Goal: Task Accomplishment & Management: Use online tool/utility

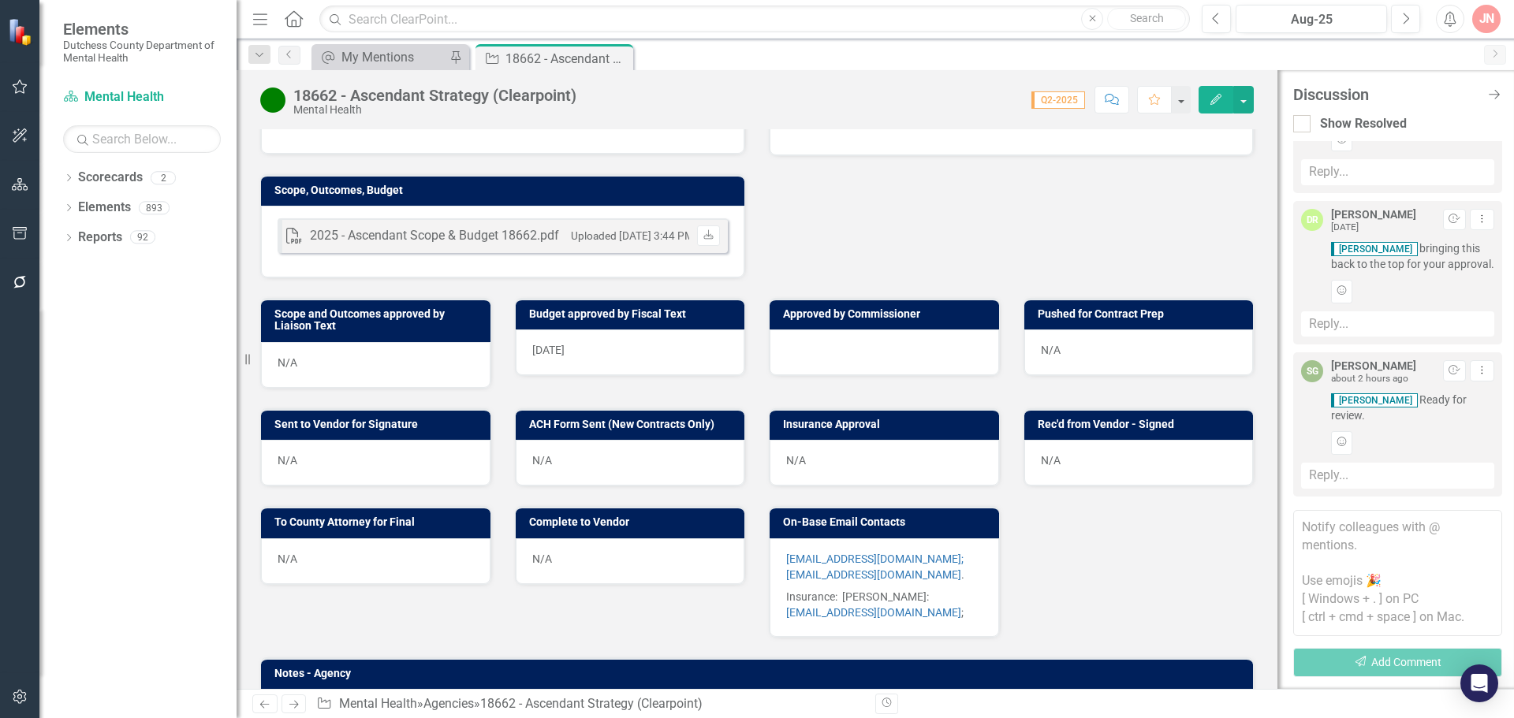
scroll to position [453, 0]
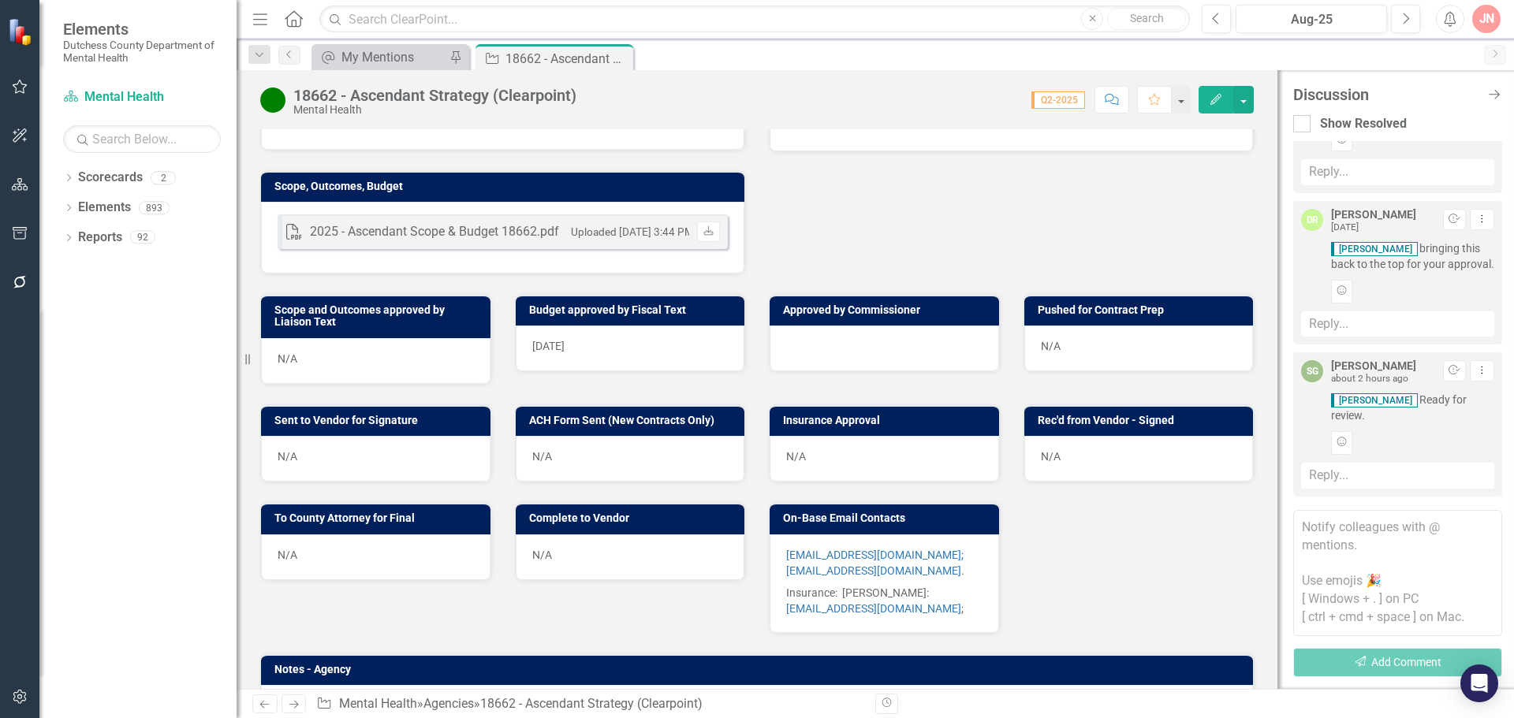
click at [832, 368] on div at bounding box center [884, 349] width 229 height 46
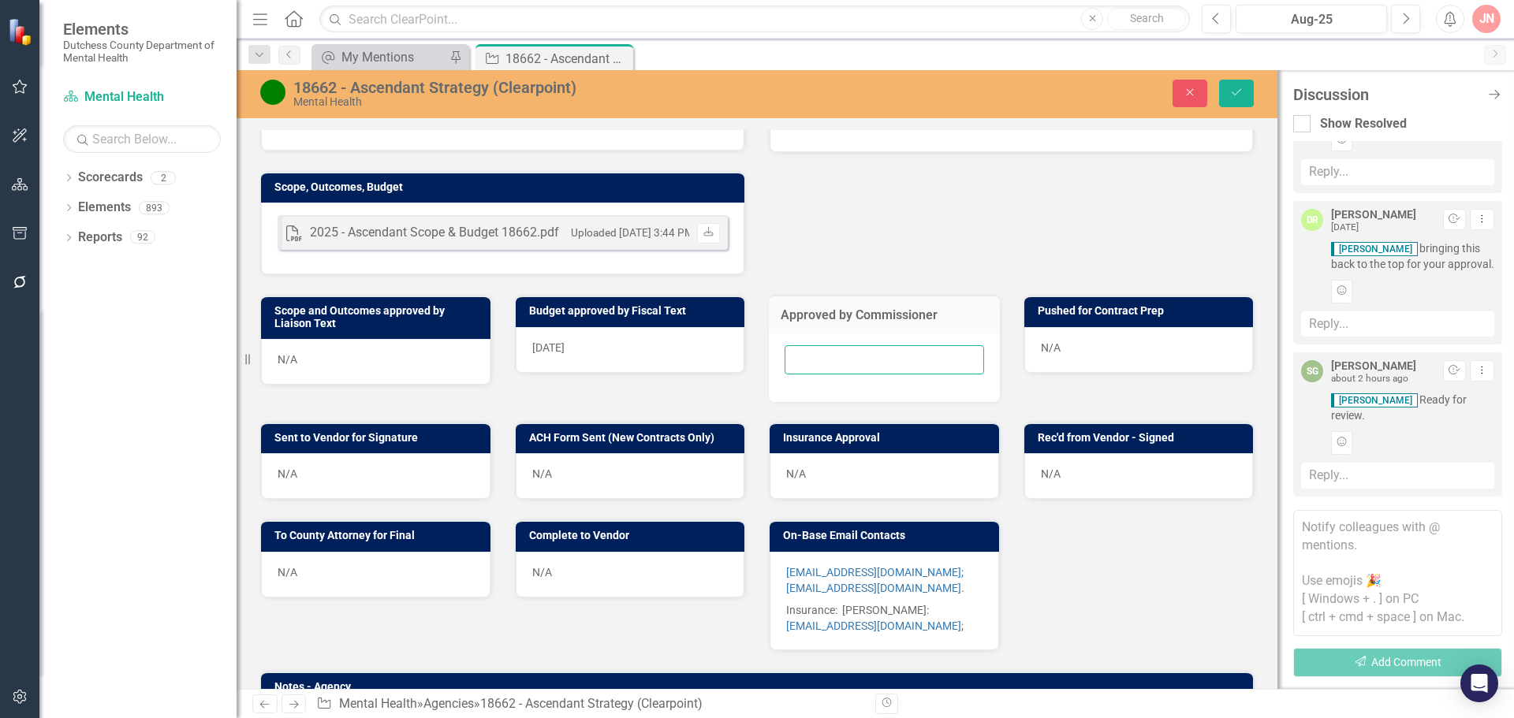
click at [832, 368] on input "text" at bounding box center [884, 359] width 199 height 29
type input "[DATE]"
click at [1235, 98] on icon "Save" at bounding box center [1236, 92] width 14 height 11
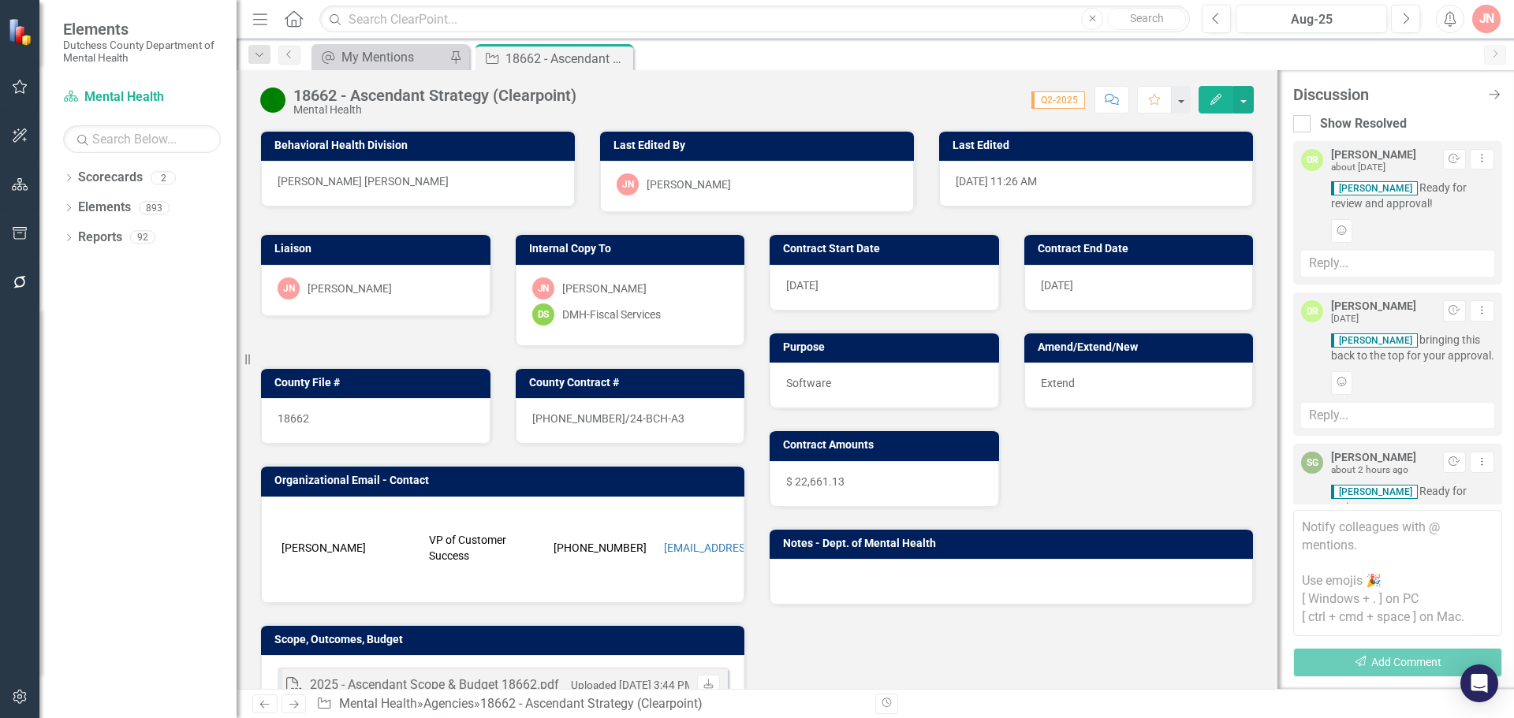
click at [1347, 550] on textarea at bounding box center [1397, 573] width 209 height 126
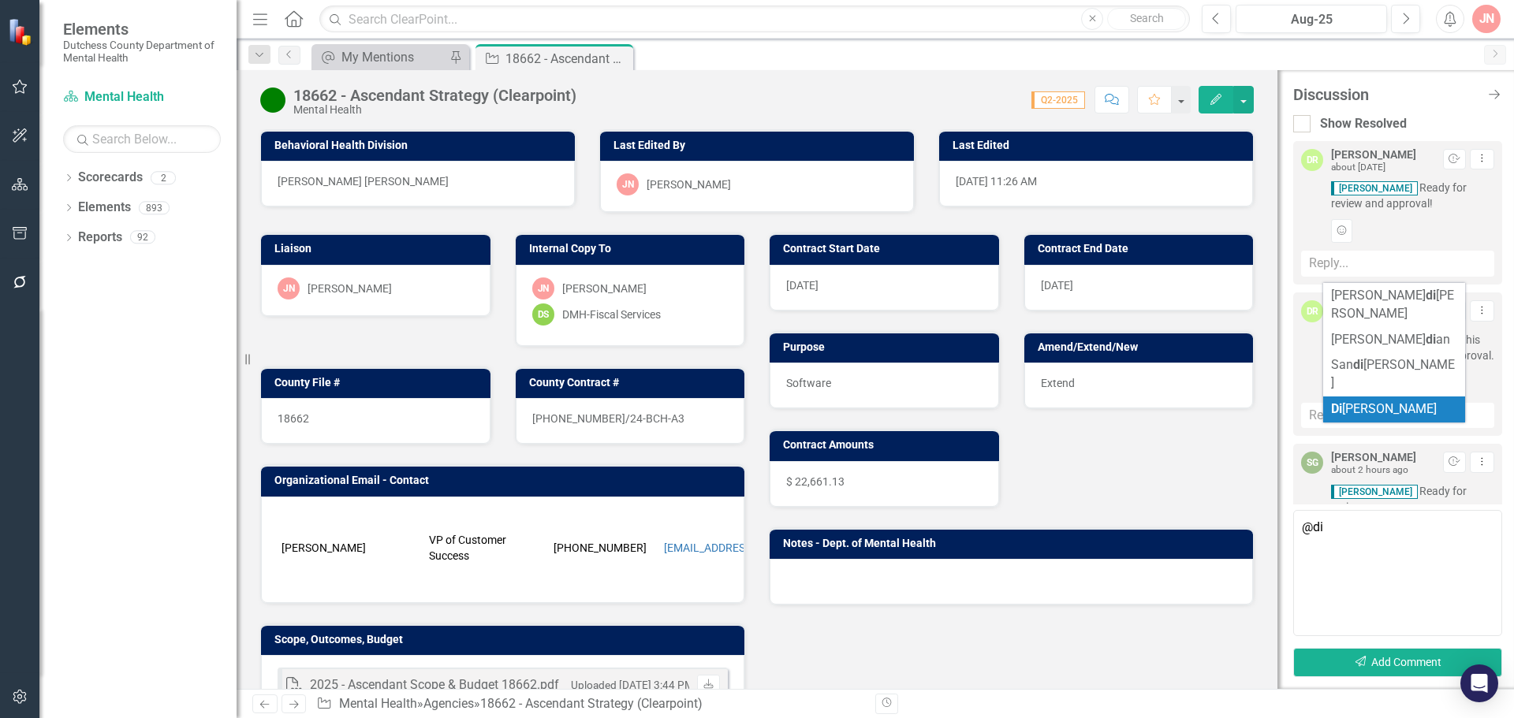
click at [1397, 401] on span "[PERSON_NAME]" at bounding box center [1384, 408] width 106 height 15
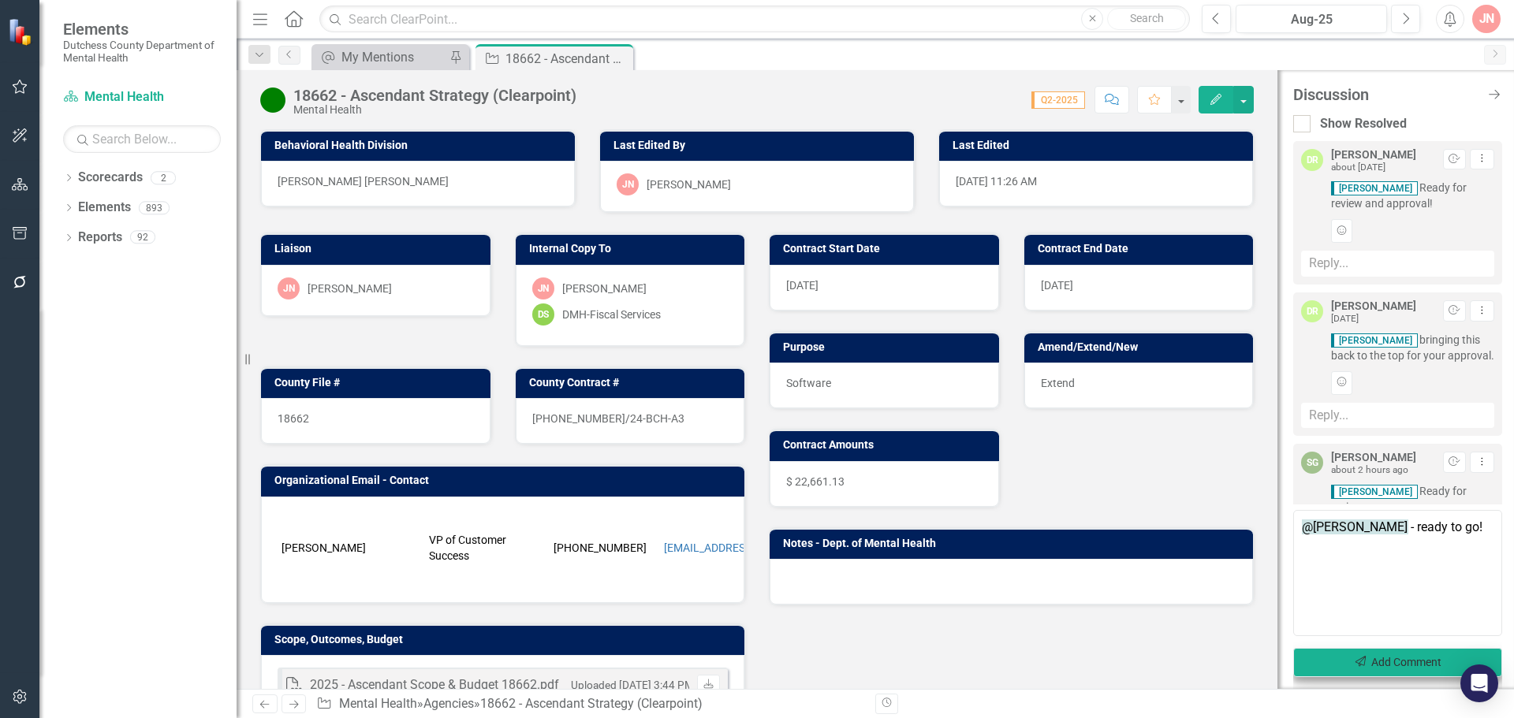
type textarea "@Diane Richard - ready to go!"
click at [1395, 665] on button "Send Add Comment" at bounding box center [1397, 662] width 209 height 29
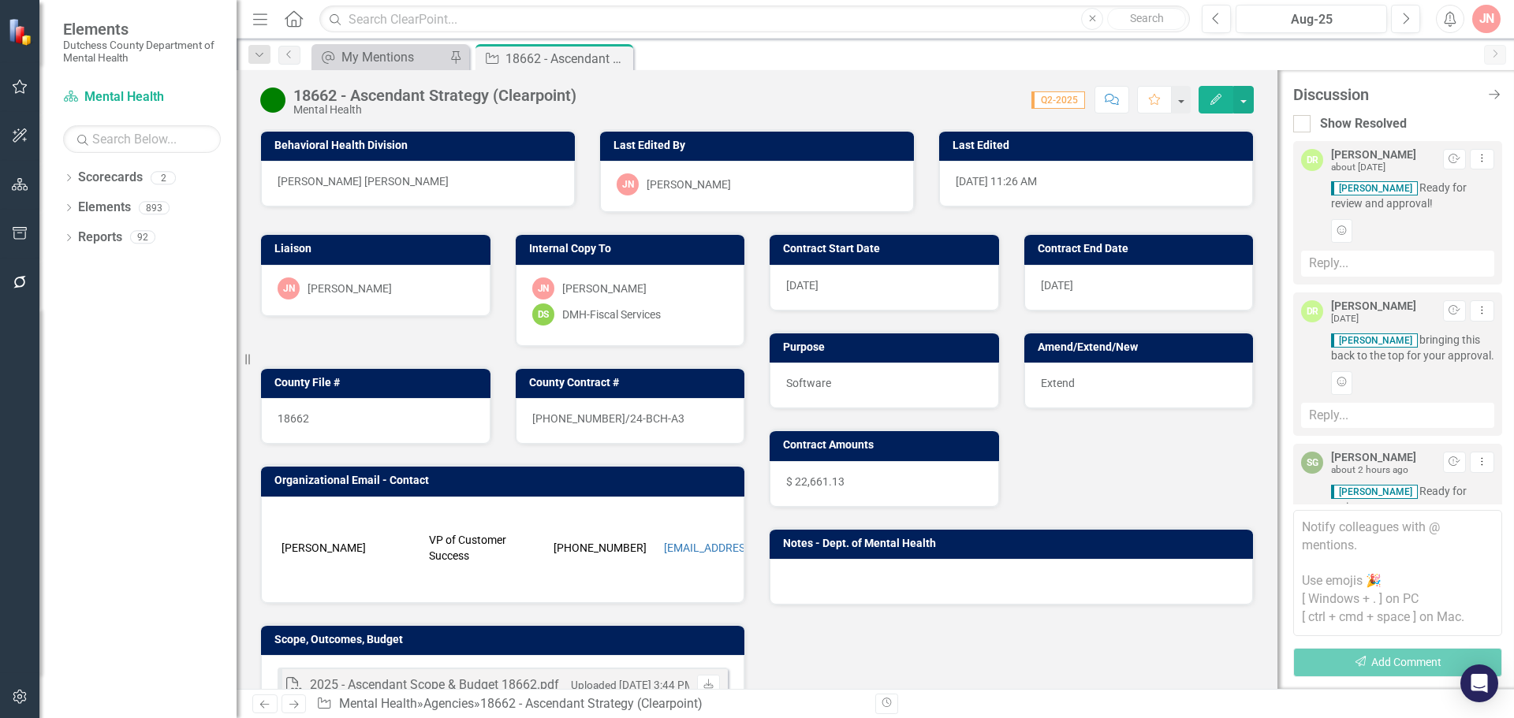
scroll to position [243, 0]
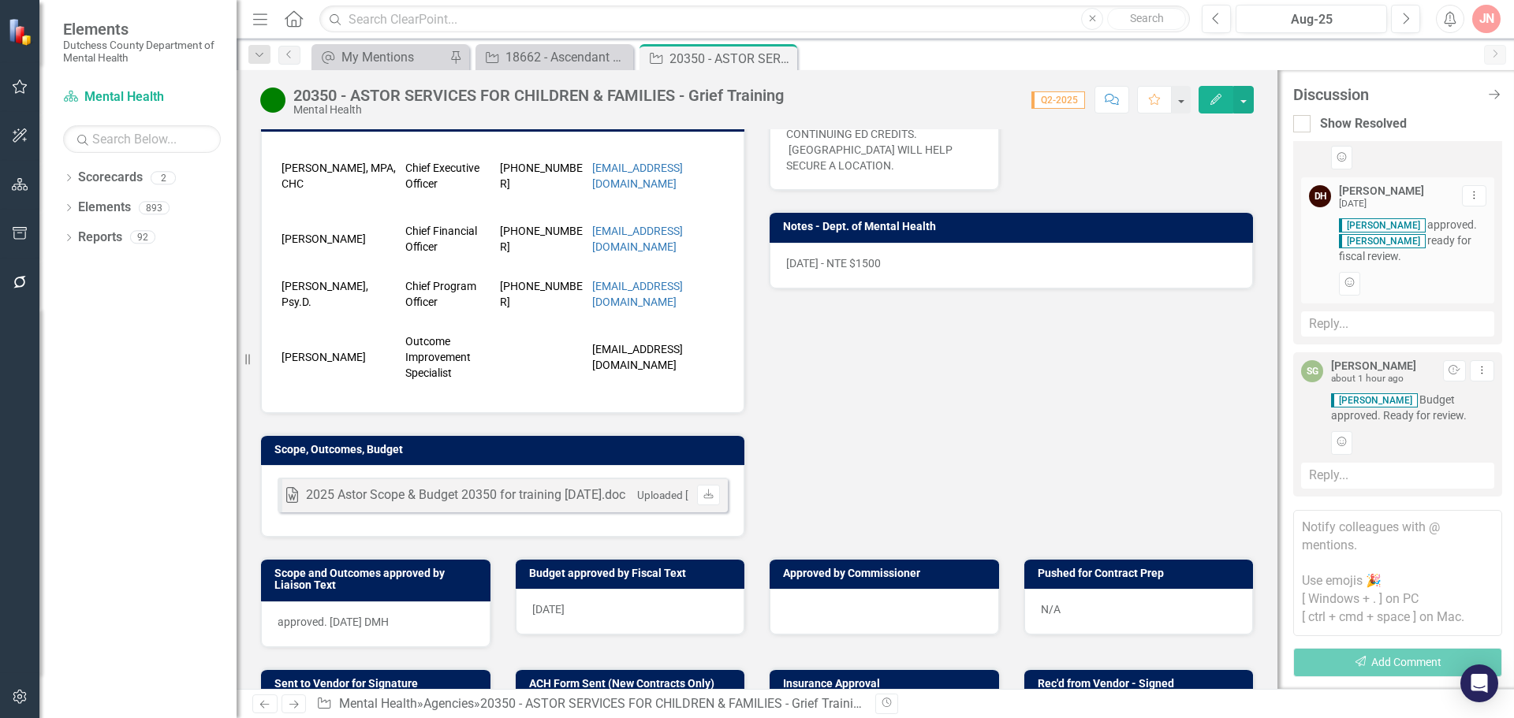
scroll to position [501, 0]
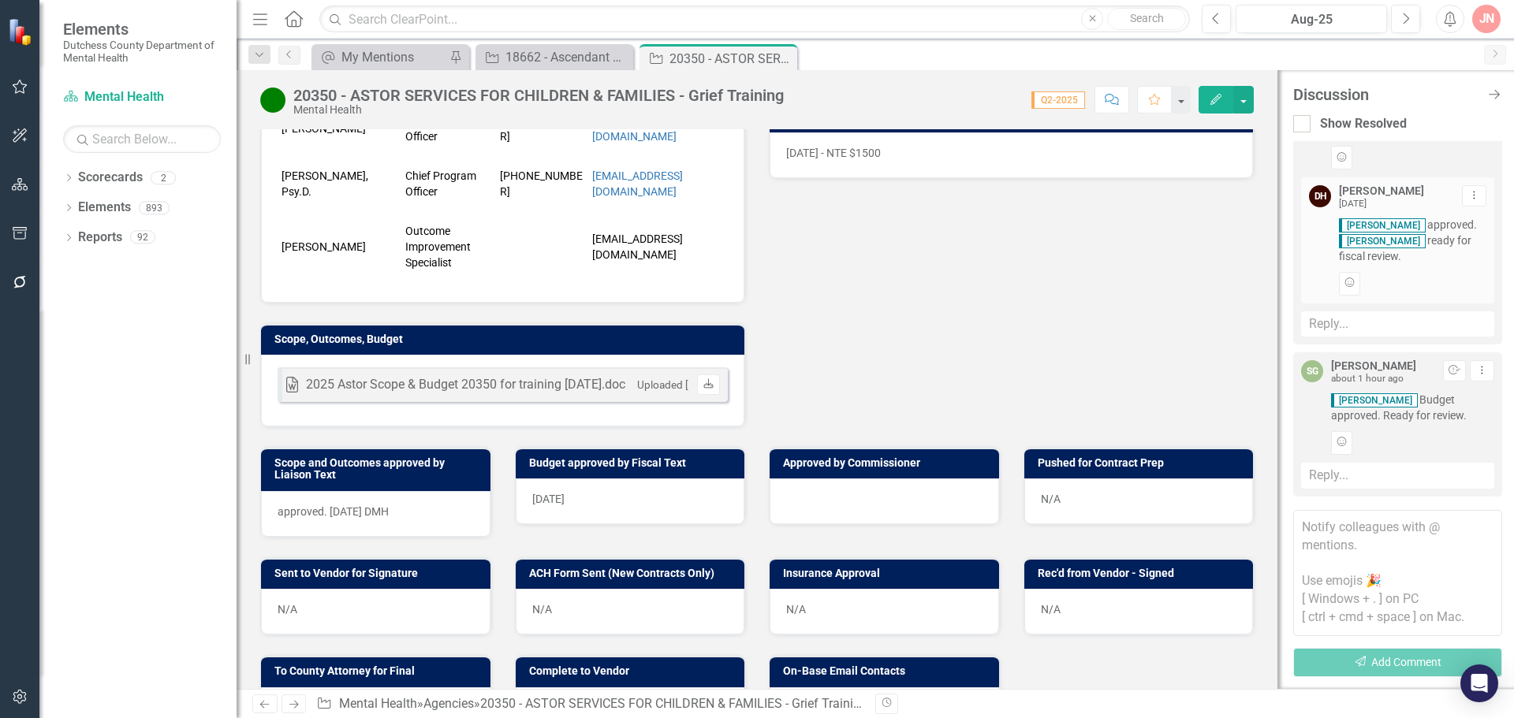
click at [703, 388] on icon at bounding box center [707, 382] width 9 height 9
click at [904, 511] on div at bounding box center [884, 502] width 229 height 46
click at [904, 512] on div at bounding box center [884, 502] width 229 height 46
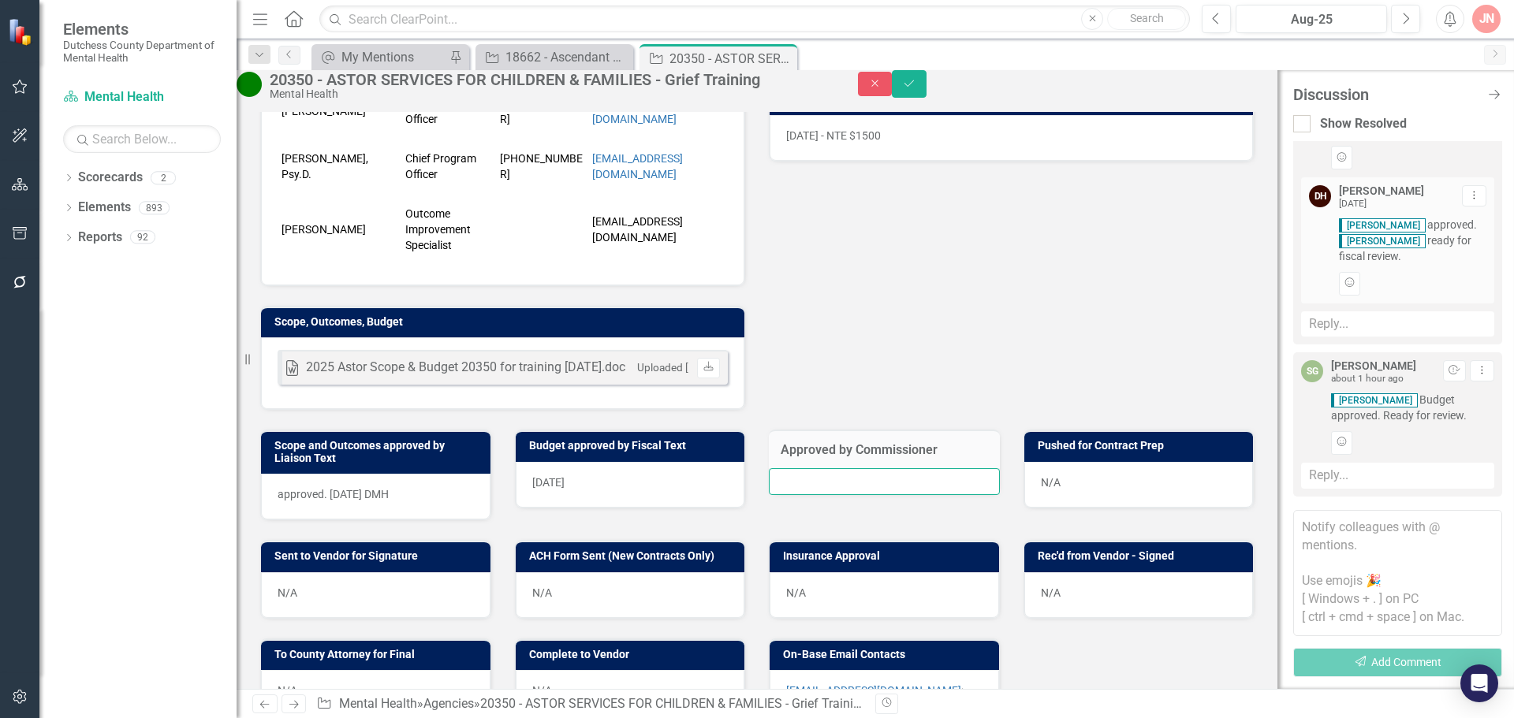
click at [877, 495] on input "text" at bounding box center [884, 481] width 231 height 27
type input "[DATE]"
click at [916, 89] on icon "Save" at bounding box center [909, 83] width 14 height 11
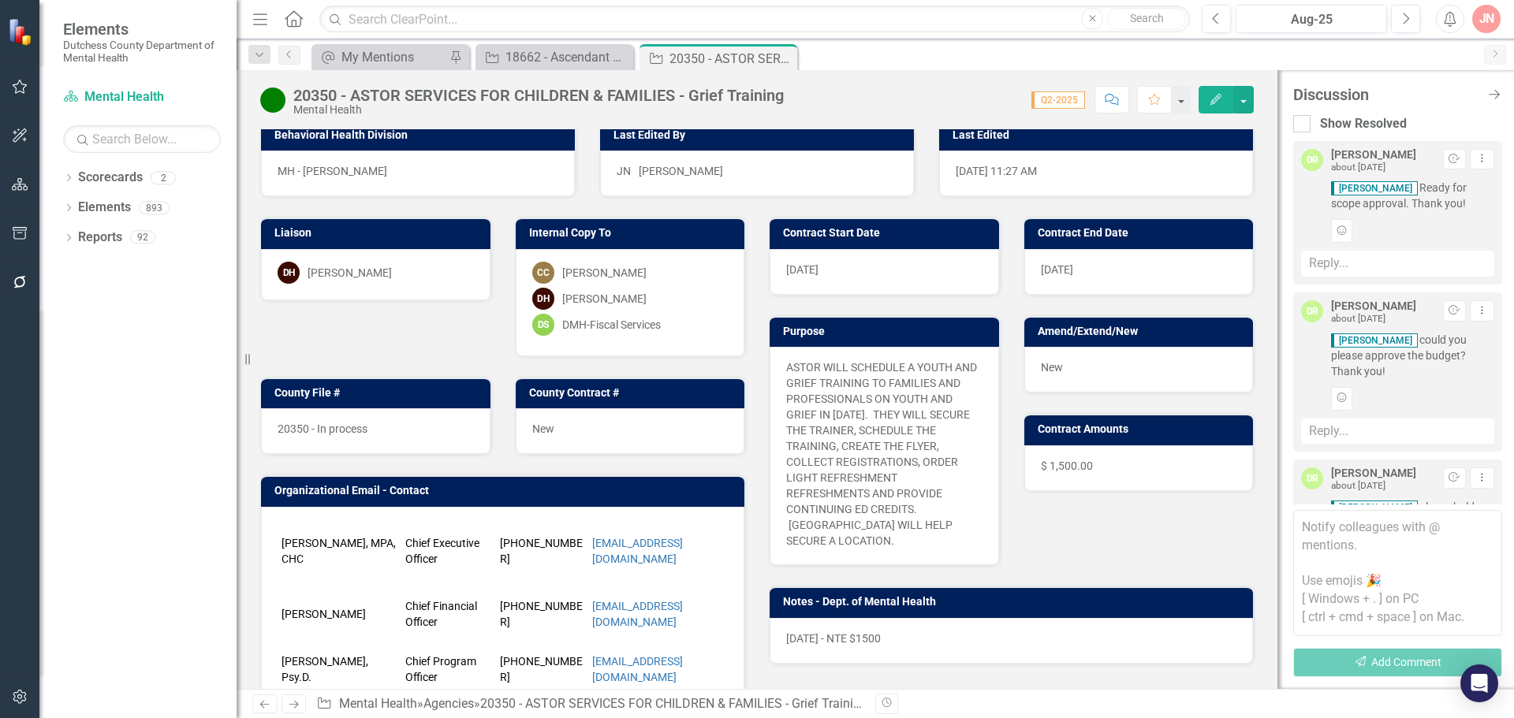
scroll to position [20, 0]
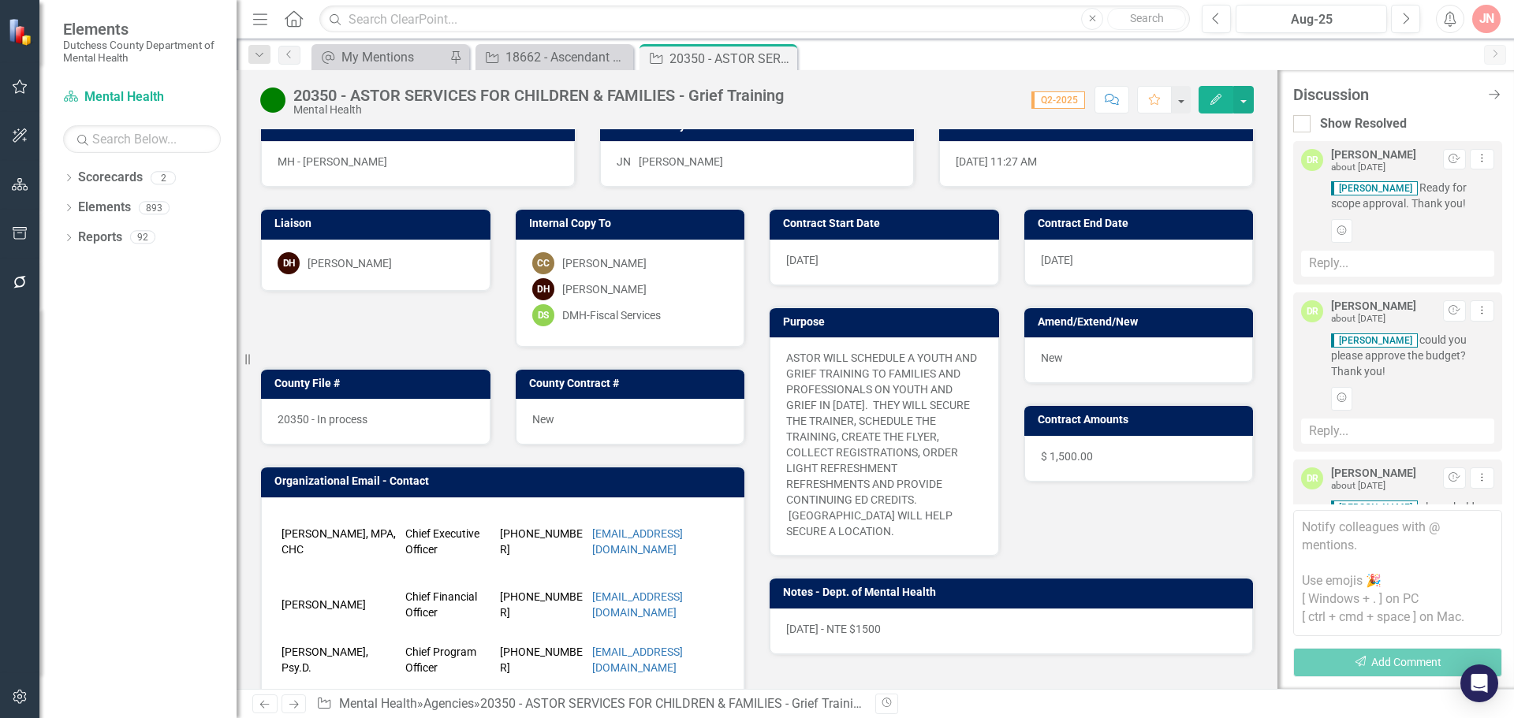
click at [1385, 565] on textarea at bounding box center [1397, 573] width 209 height 126
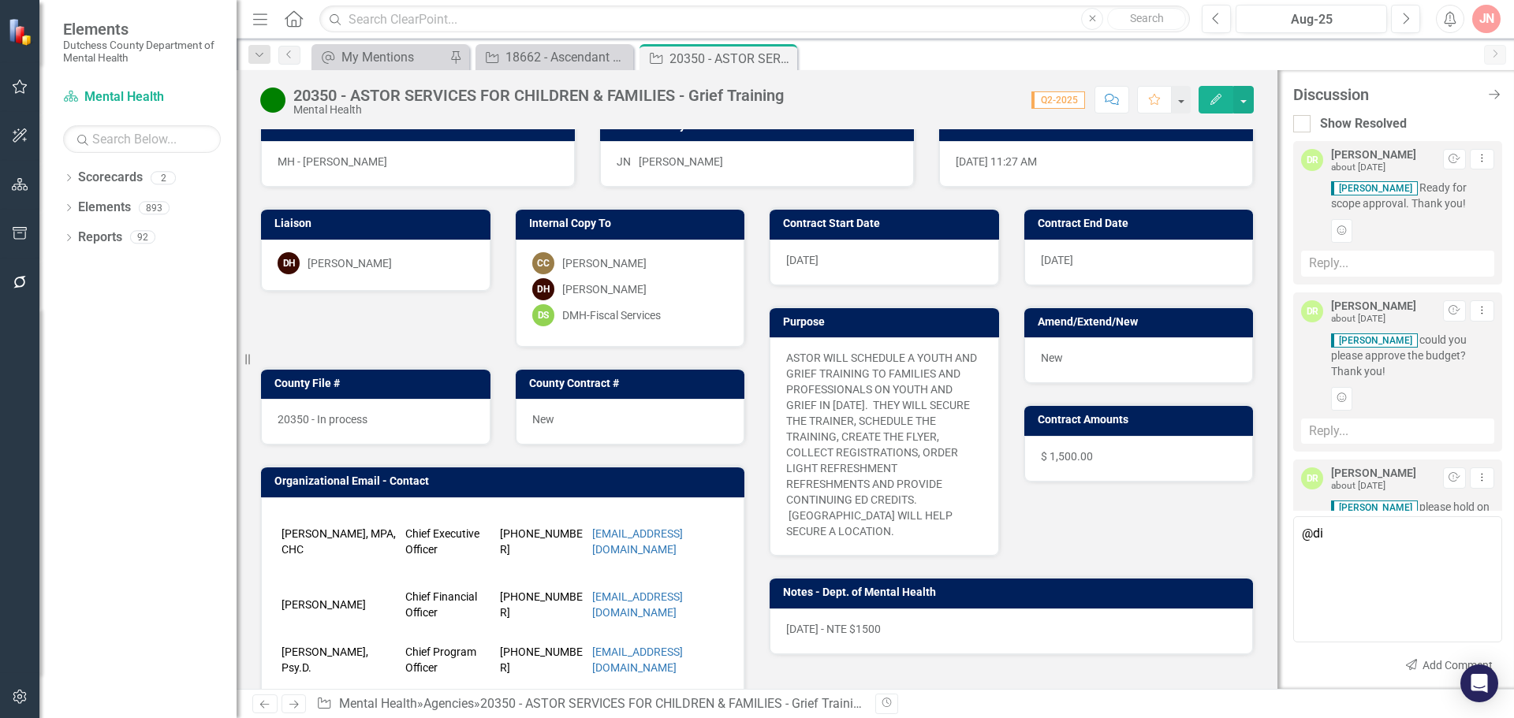
type textarea "@[PERSON_NAME] - ready t go"
click at [1393, 669] on button "Send Add Comment" at bounding box center [1447, 665] width 109 height 24
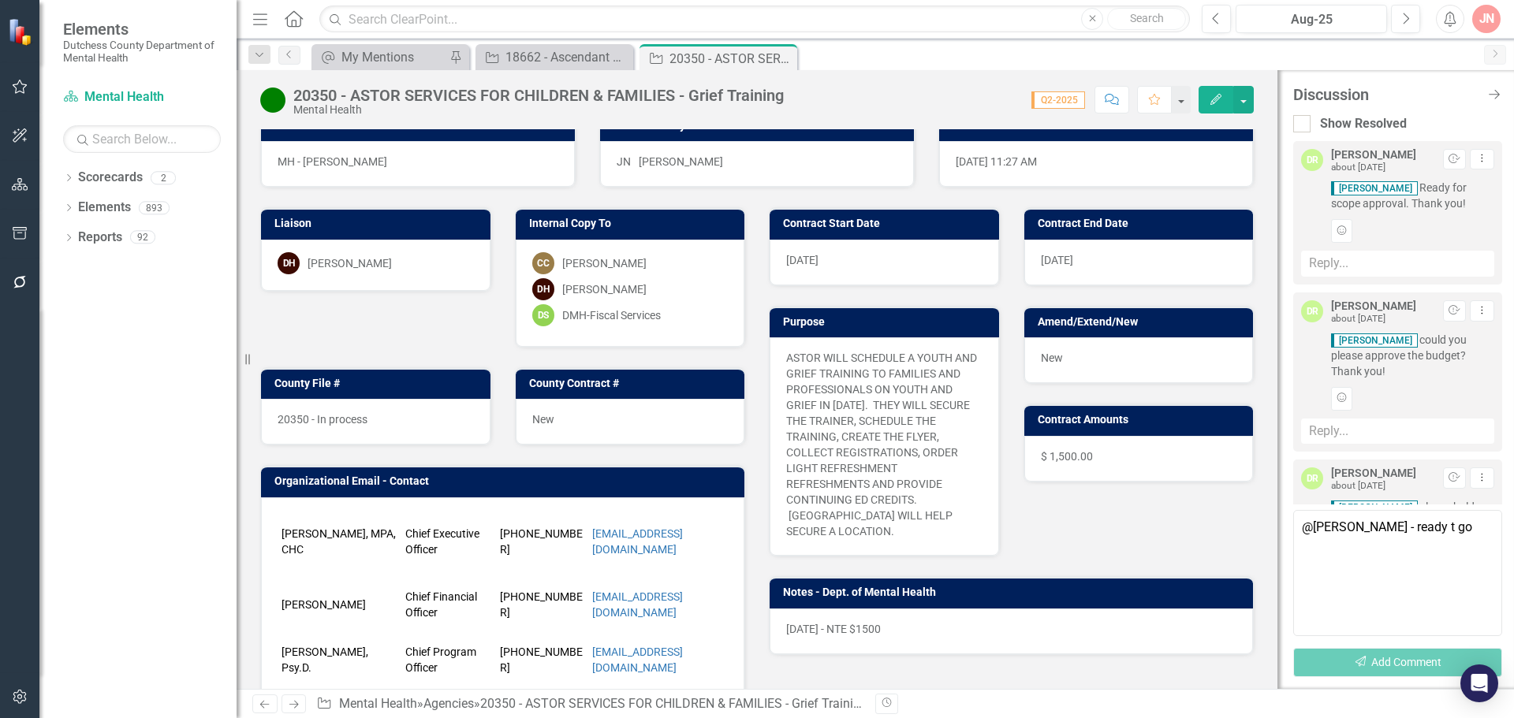
scroll to position [711, 0]
